Goal: Information Seeking & Learning: Check status

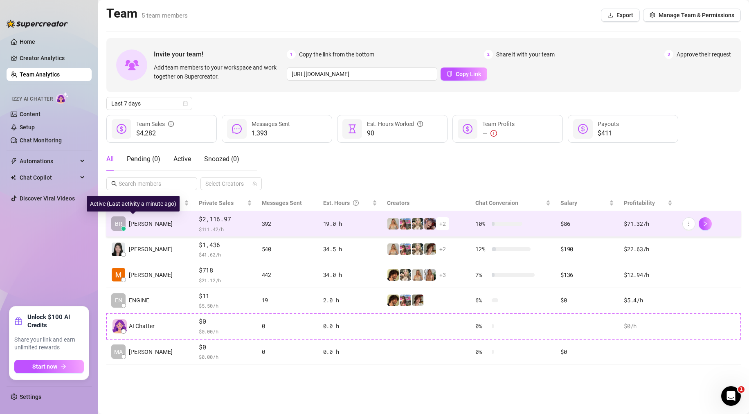
click at [153, 220] on span "[PERSON_NAME]" at bounding box center [151, 223] width 44 height 9
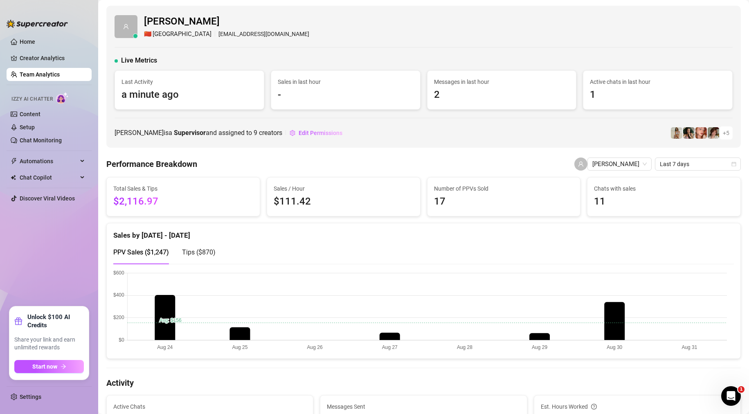
click at [206, 249] on span "Tips ( $870 )" at bounding box center [199, 252] width 34 height 8
click at [134, 249] on span "PPV Sales ( $1,247 )" at bounding box center [141, 252] width 56 height 8
click at [684, 158] on span "Last 7 days" at bounding box center [698, 164] width 76 height 12
click at [688, 206] on div "Last 30 days" at bounding box center [691, 206] width 73 height 9
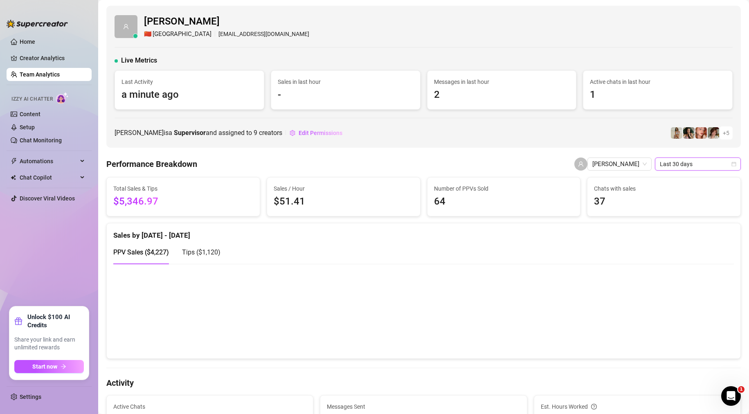
click at [47, 74] on link "Team Analytics" at bounding box center [40, 74] width 40 height 7
